Goal: Task Accomplishment & Management: Manage account settings

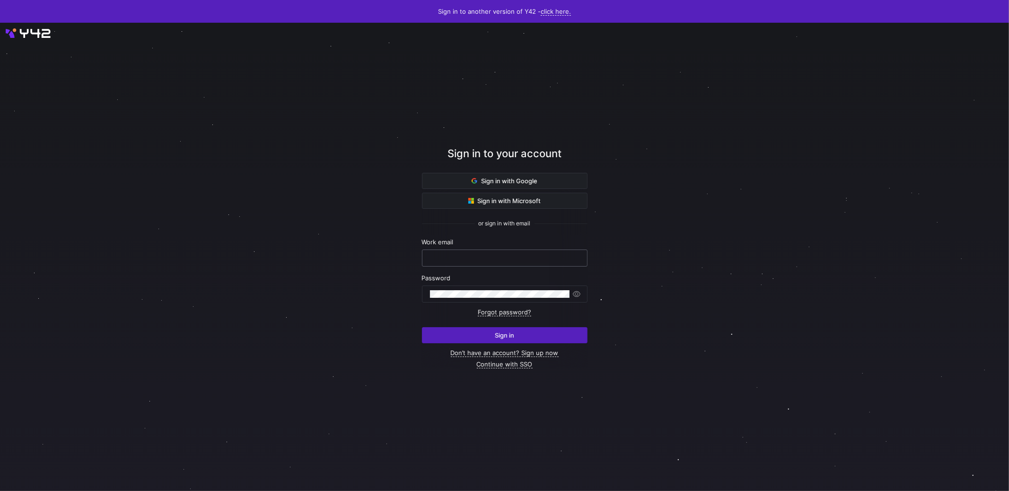
click at [500, 261] on input "text" at bounding box center [505, 258] width 150 height 8
click at [0, 490] on nordpass-autofill-portal at bounding box center [0, 491] width 0 height 0
type input "[PERSON_NAME][EMAIL_ADDRESS][PERSON_NAME][DOMAIN_NAME]"
click at [506, 333] on span "Sign in" at bounding box center [504, 335] width 19 height 8
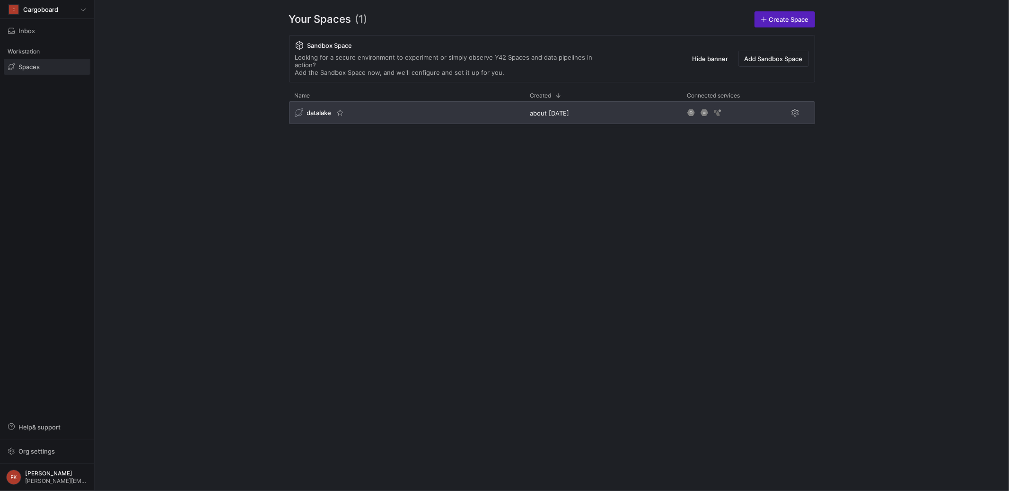
click at [325, 109] on span "datalake" at bounding box center [319, 113] width 25 height 8
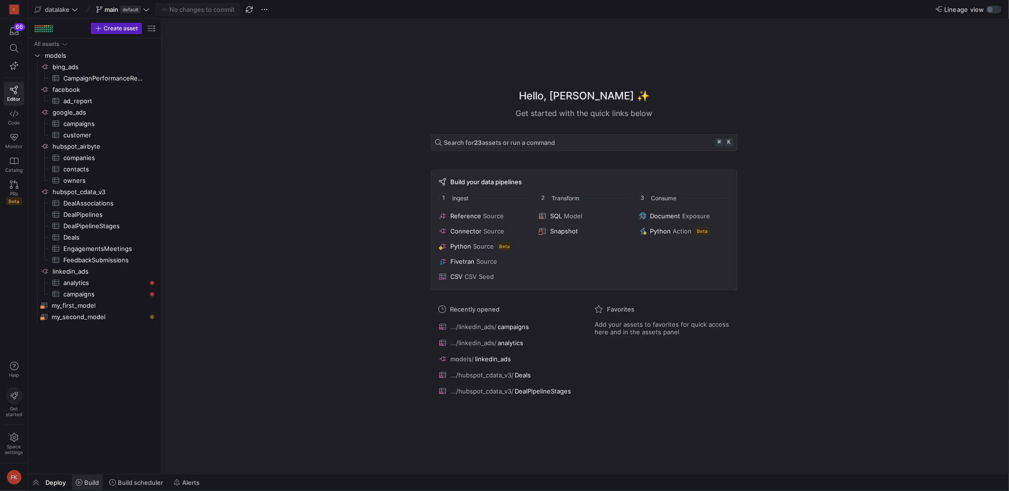
click at [89, 486] on span "Build" at bounding box center [91, 482] width 15 height 8
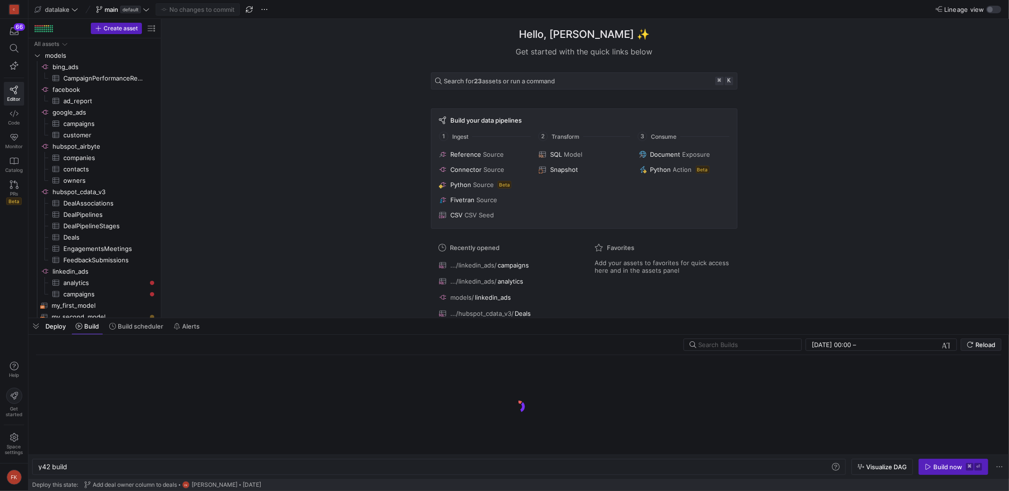
scroll to position [0, 28]
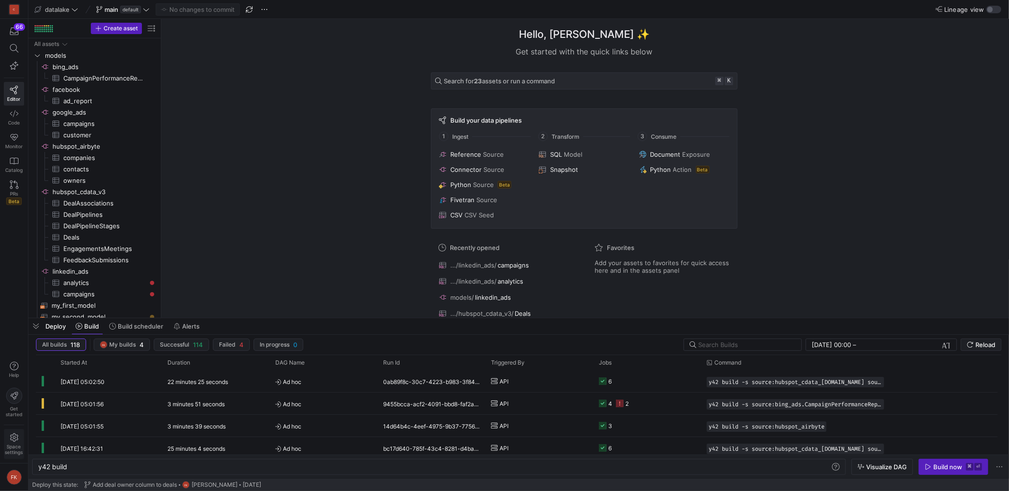
click at [13, 448] on span "Space settings" at bounding box center [14, 448] width 18 height 11
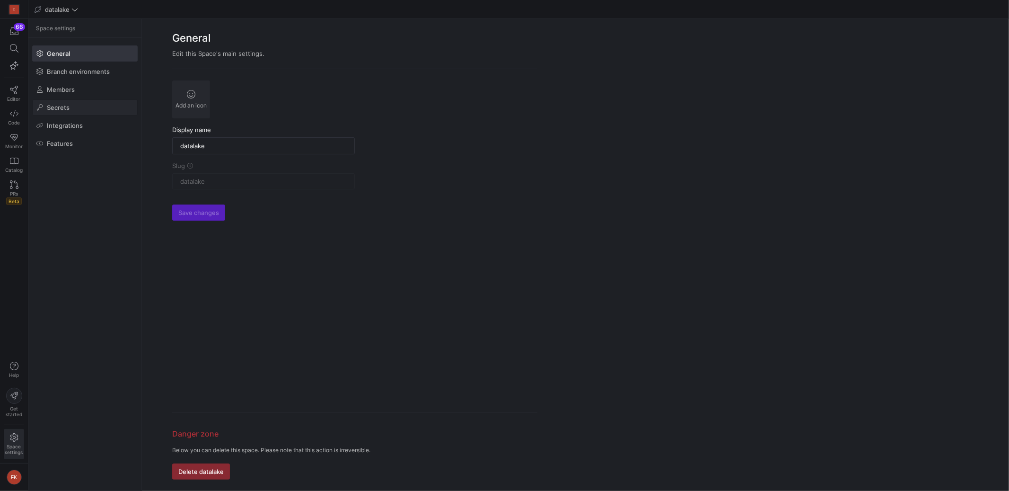
click at [72, 113] on span at bounding box center [85, 107] width 105 height 15
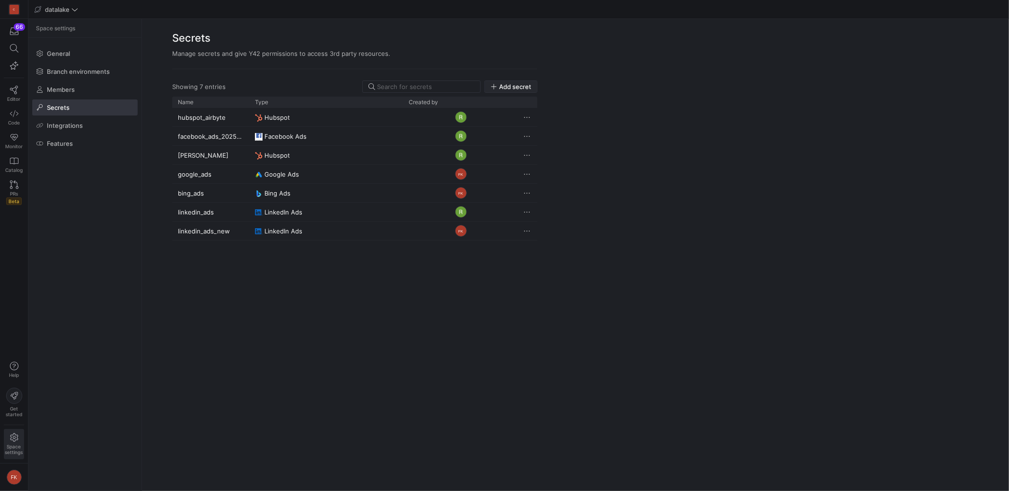
click at [521, 84] on span "Add secret" at bounding box center [515, 87] width 32 height 8
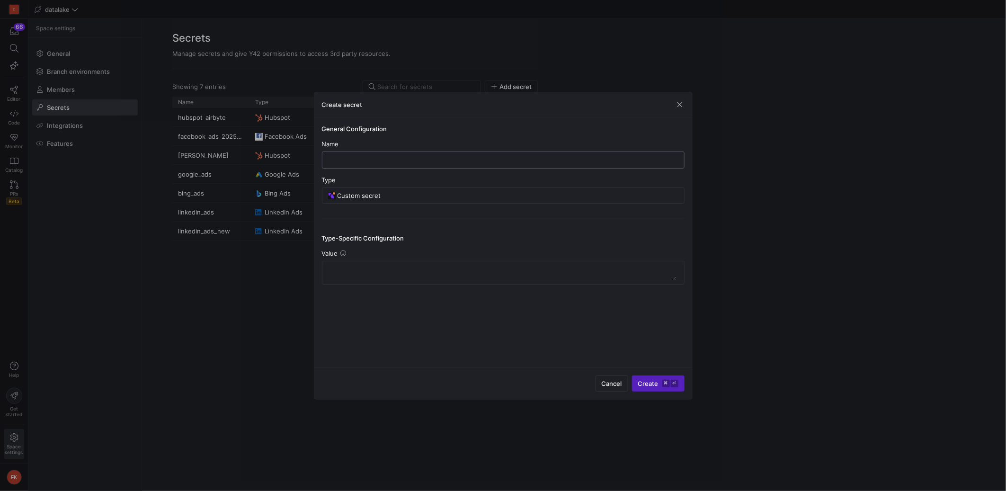
click at [457, 161] on input "text" at bounding box center [503, 160] width 346 height 8
type input "new"
click at [446, 196] on input "Custom secret" at bounding box center [507, 196] width 341 height 8
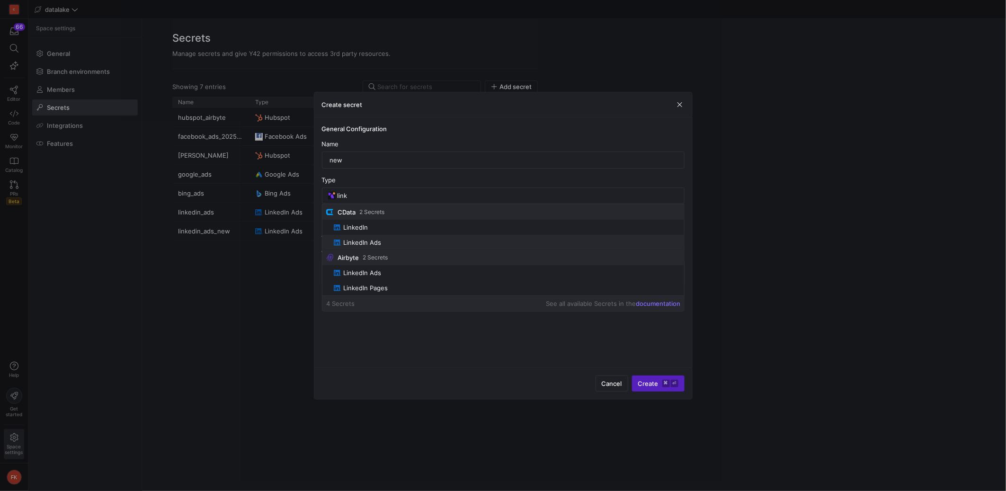
click at [395, 243] on span "LinkedIn Ads" at bounding box center [507, 242] width 346 height 8
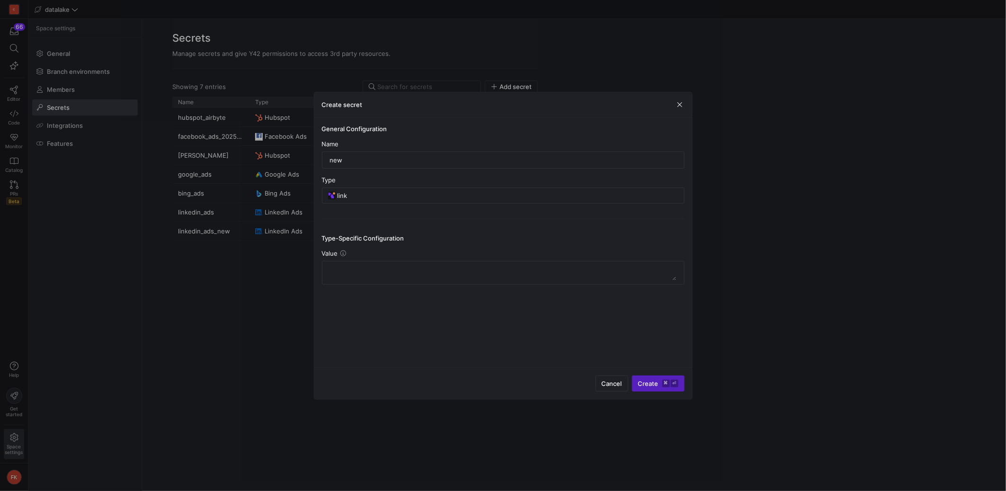
type input "LinkedIn Ads"
click at [633, 381] on span "Authorize with LinkedIn Ads" at bounding box center [608, 384] width 82 height 8
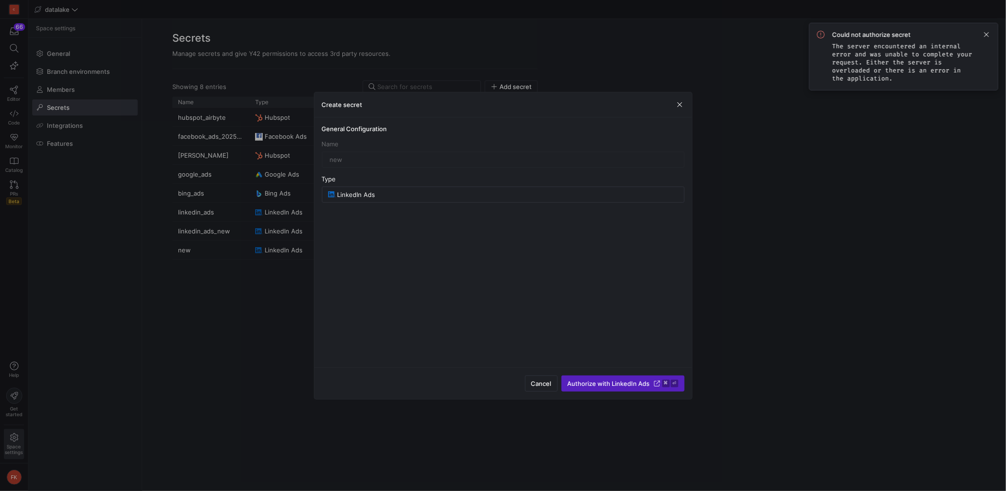
click at [539, 378] on span "button" at bounding box center [541, 383] width 32 height 15
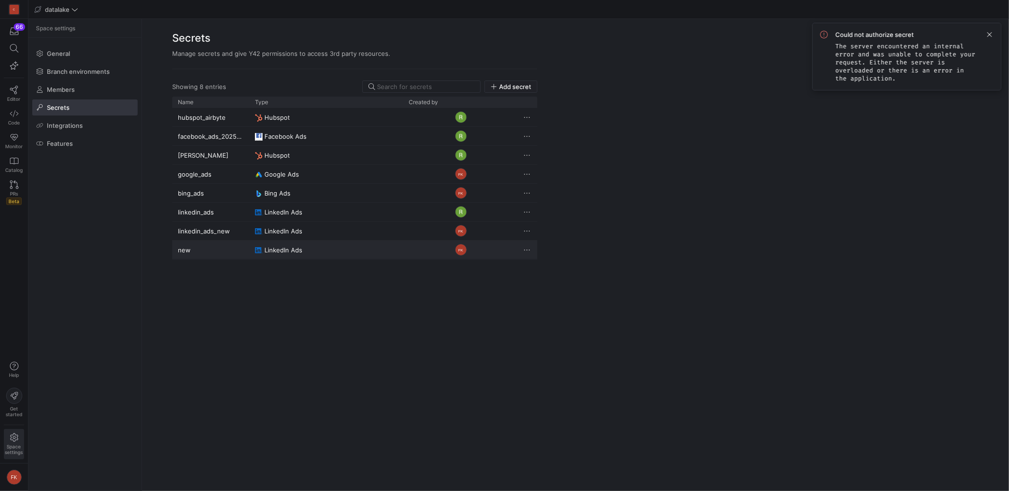
click at [531, 252] on span "Press SPACE to select this row." at bounding box center [526, 249] width 9 height 9
click at [545, 278] on span "Delete" at bounding box center [546, 278] width 19 height 8
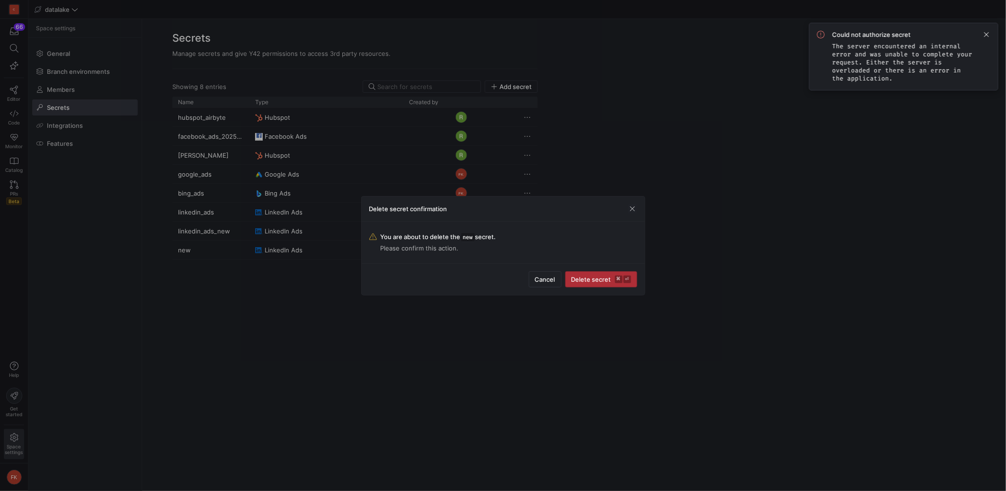
click at [609, 281] on span "Delete secret ⌘ ⏎" at bounding box center [601, 279] width 60 height 8
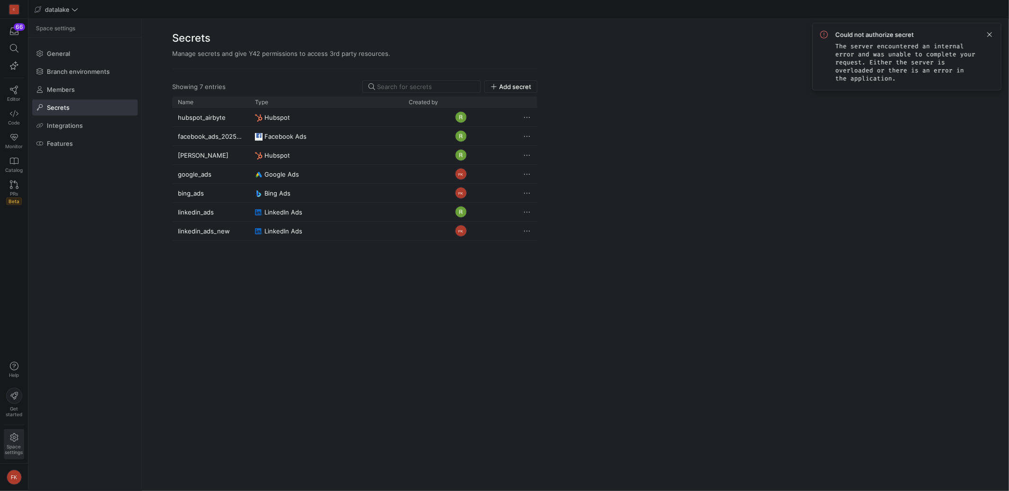
click at [989, 34] on span at bounding box center [989, 34] width 11 height 11
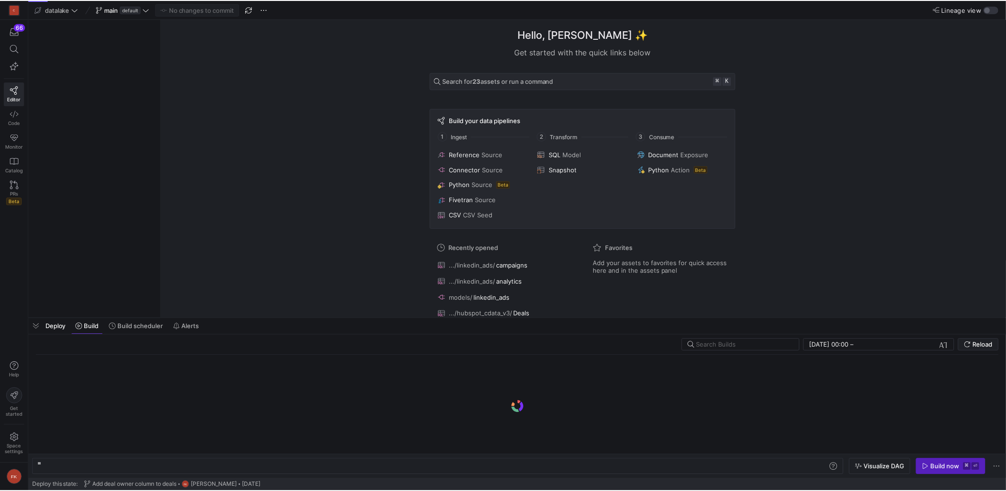
scroll to position [0, 28]
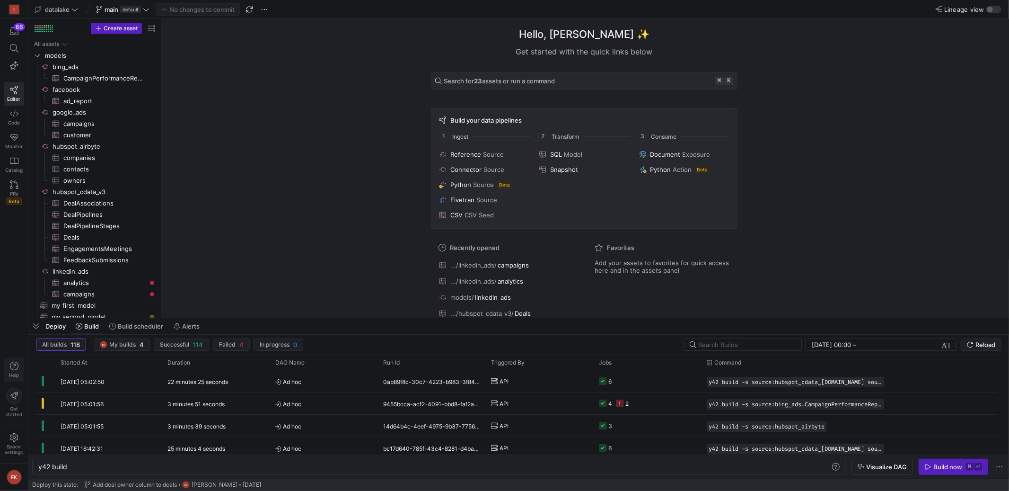
click at [10, 364] on icon "button" at bounding box center [14, 366] width 9 height 9
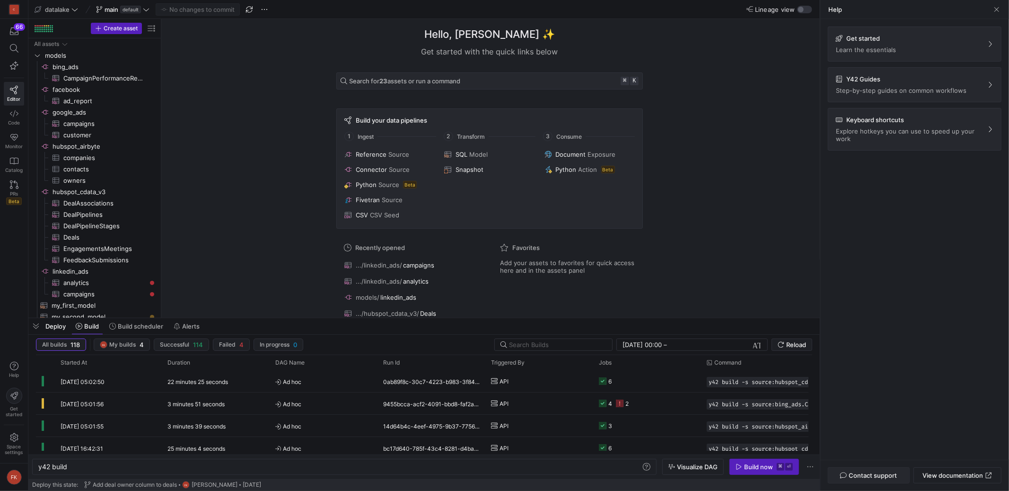
click at [883, 474] on span "Contact support" at bounding box center [873, 475] width 48 height 8
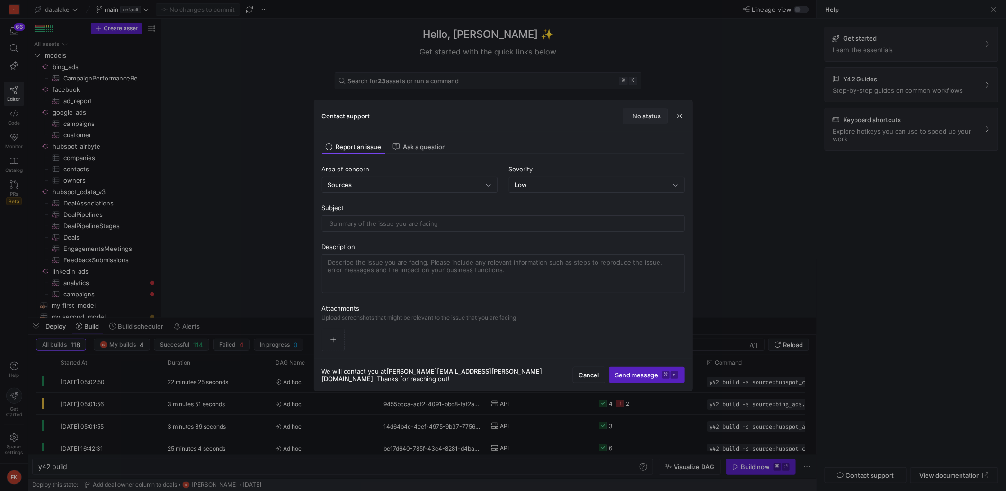
click at [647, 117] on span "No status" at bounding box center [647, 116] width 28 height 8
click at [422, 147] on span "Ask a question" at bounding box center [419, 146] width 53 height 7
click at [366, 147] on span "Report an issue" at bounding box center [354, 146] width 56 height 7
click at [394, 145] on icon at bounding box center [396, 146] width 7 height 7
click at [357, 149] on span "Report an issue" at bounding box center [354, 146] width 56 height 7
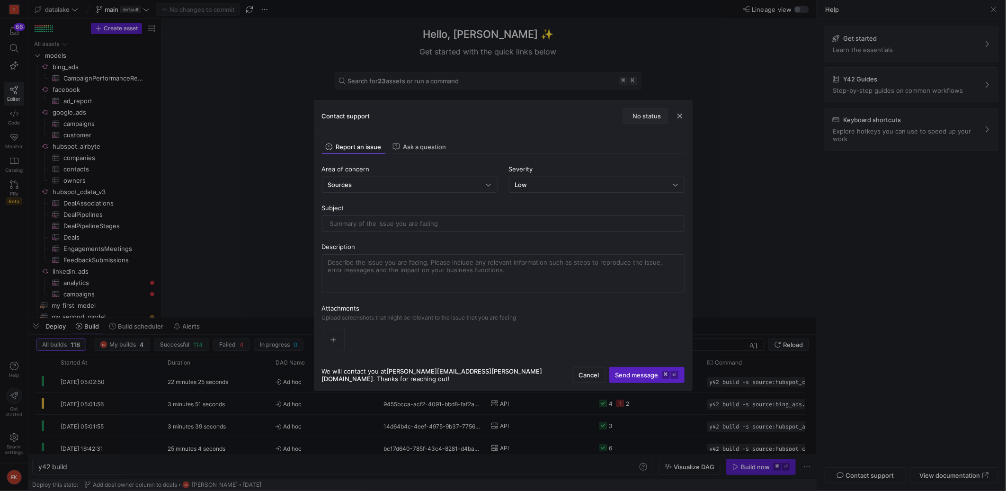
click at [656, 114] on span "No status" at bounding box center [647, 116] width 28 height 8
